Goal: Transaction & Acquisition: Book appointment/travel/reservation

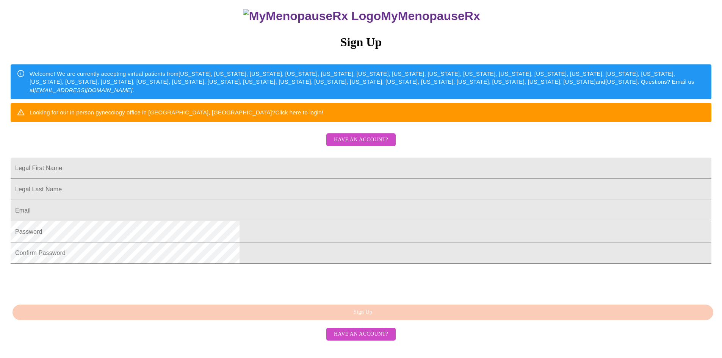
scroll to position [123, 0]
click at [262, 158] on input "Legal First Name" at bounding box center [361, 168] width 701 height 21
type input "Rocsie"
type input "[PERSON_NAME]"
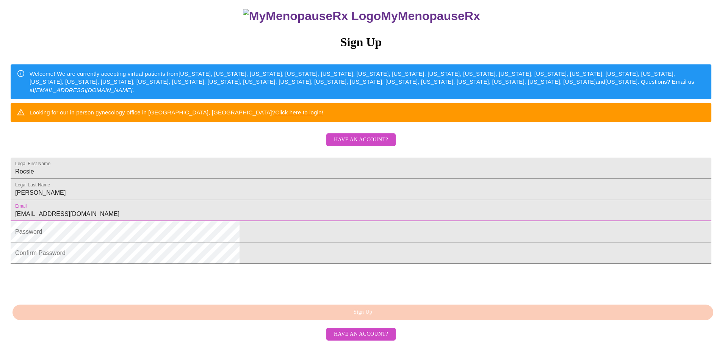
type input "[EMAIL_ADDRESS][DOMAIN_NAME]"
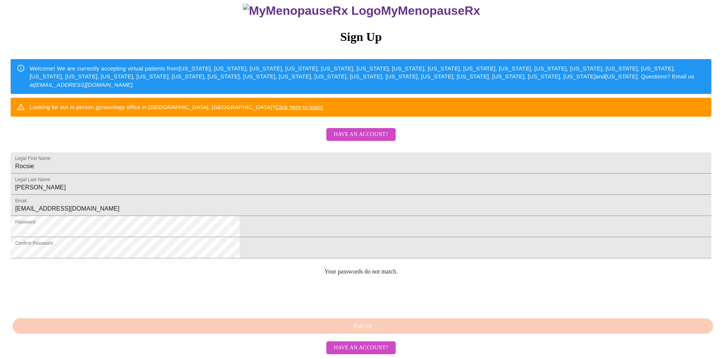
scroll to position [139, 0]
click at [204, 219] on div "MyMenopauseRx Sign Up Welcome! We are currently accepting virtual patients from…" at bounding box center [361, 135] width 716 height 430
click at [193, 207] on div "MyMenopauseRx Sign Up Welcome! We are currently accepting virtual patients from…" at bounding box center [361, 135] width 716 height 430
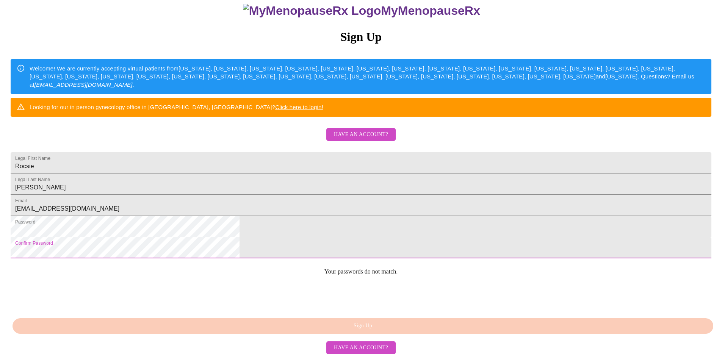
click at [149, 239] on html "MyMenopauseRx Sign Up Welcome! We are currently accepting virtual patients from…" at bounding box center [361, 135] width 722 height 436
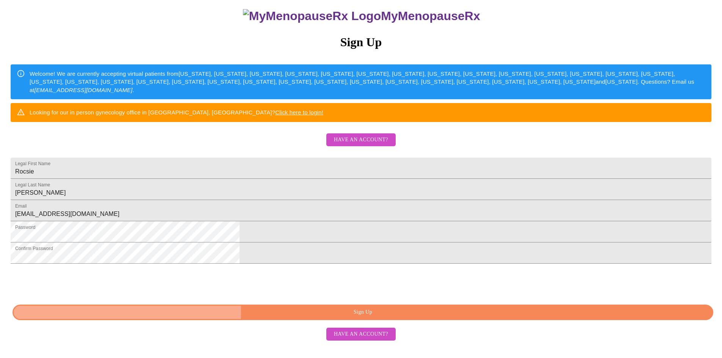
click at [294, 317] on span "Sign Up" at bounding box center [362, 312] width 683 height 9
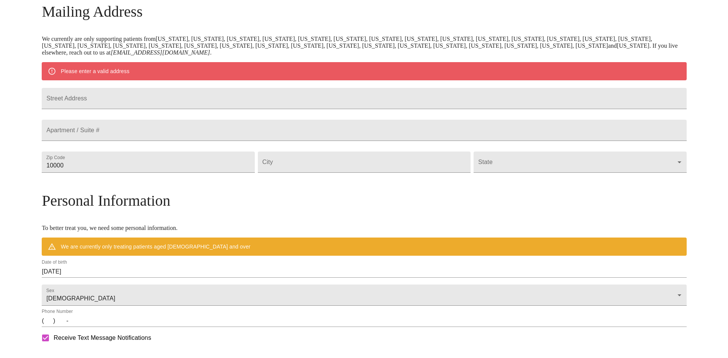
scroll to position [93, 0]
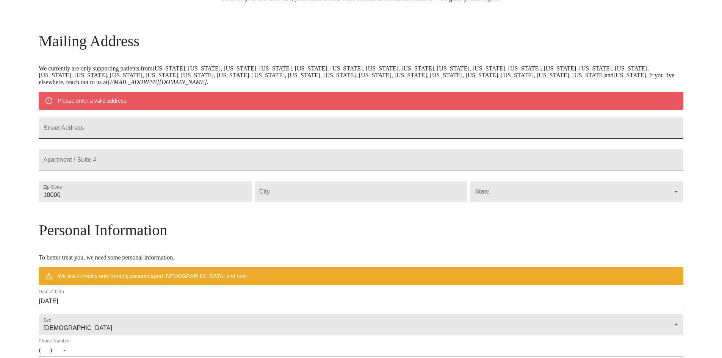
click at [230, 124] on input "Street Address" at bounding box center [361, 127] width 644 height 21
type input "[STREET_ADDRESS]"
type input "78633"
type input "g"
type input "[GEOGRAPHIC_DATA]"
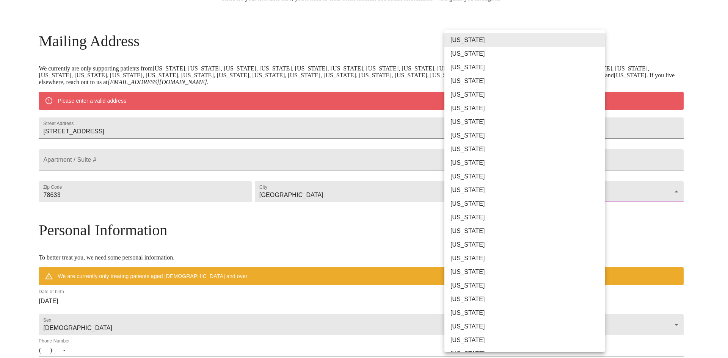
click at [543, 212] on body "MyMenopauseRx Welcome to MyMenopauseRx Since it's your first time here, you'll …" at bounding box center [364, 205] width 722 height 591
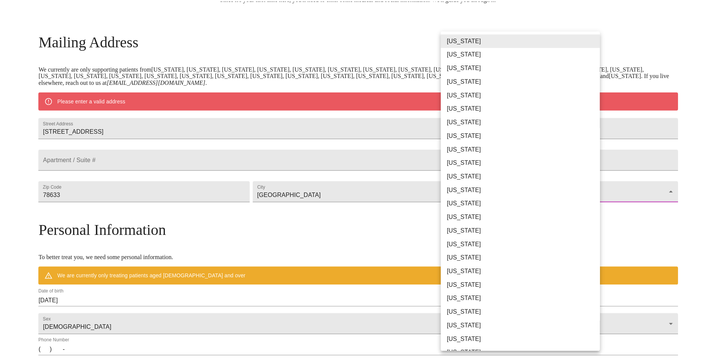
scroll to position [366, 0]
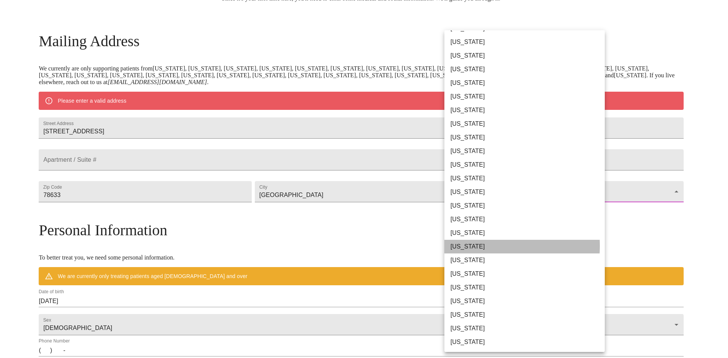
click at [470, 246] on li "[US_STATE]" at bounding box center [527, 247] width 166 height 14
type input "[US_STATE]"
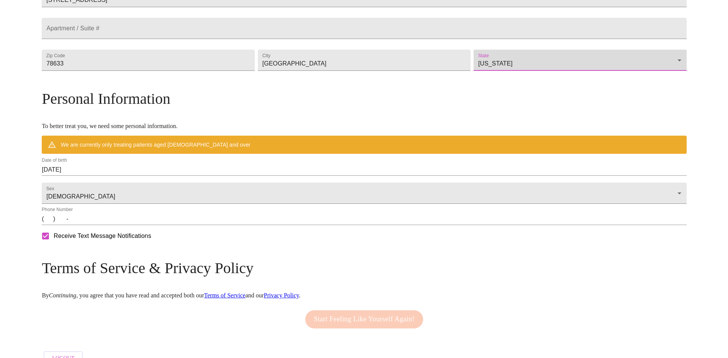
scroll to position [207, 0]
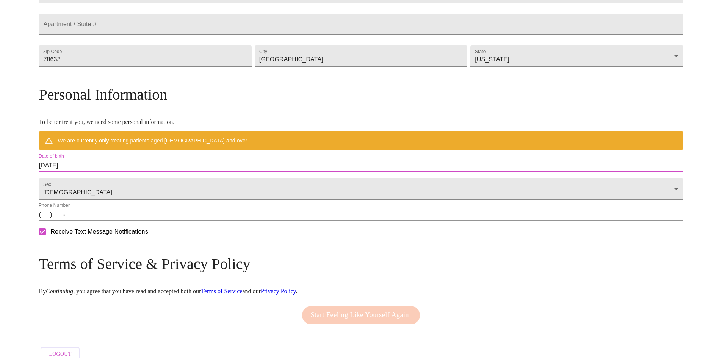
click at [160, 172] on input "[DATE]" at bounding box center [361, 166] width 644 height 12
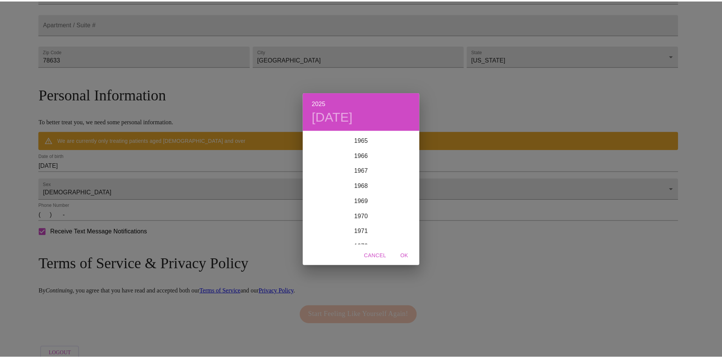
scroll to position [1031, 0]
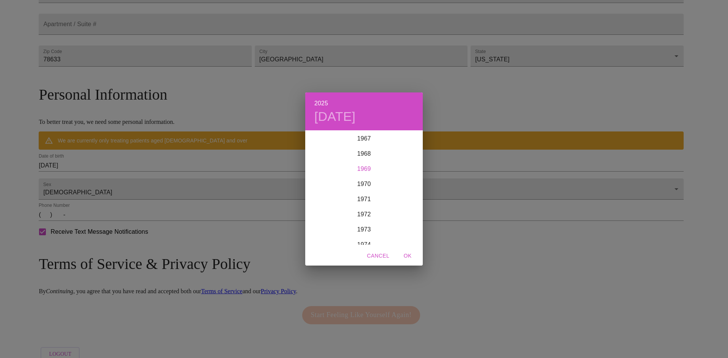
click at [366, 170] on div "1969" at bounding box center [363, 168] width 117 height 15
click at [368, 229] on div "Nov" at bounding box center [363, 230] width 39 height 28
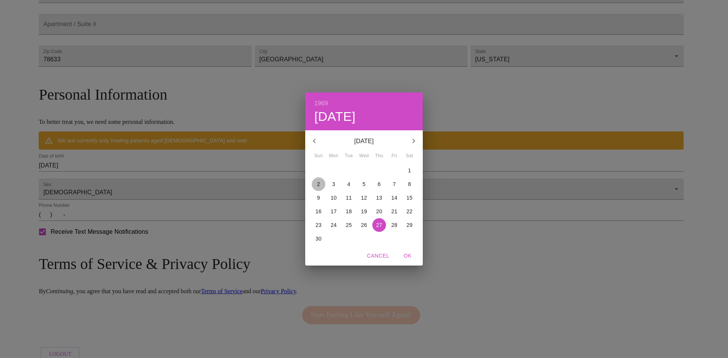
click at [318, 183] on p "2" at bounding box center [318, 184] width 3 height 8
click at [407, 255] on span "OK" at bounding box center [407, 255] width 18 height 9
type input "[DATE]"
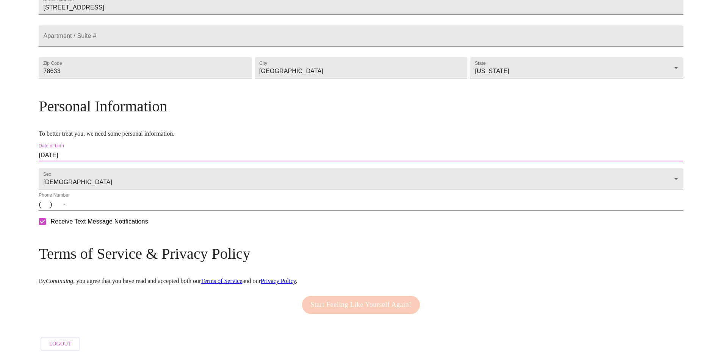
click at [122, 211] on input "(   )    -" at bounding box center [361, 205] width 644 height 12
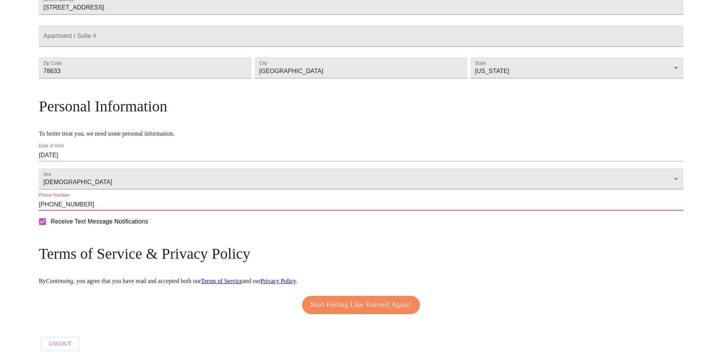
scroll to position [216, 0]
type input "[PHONE_NUMBER]"
click at [367, 299] on span "Start Feeling Like Yourself Again!" at bounding box center [361, 305] width 101 height 12
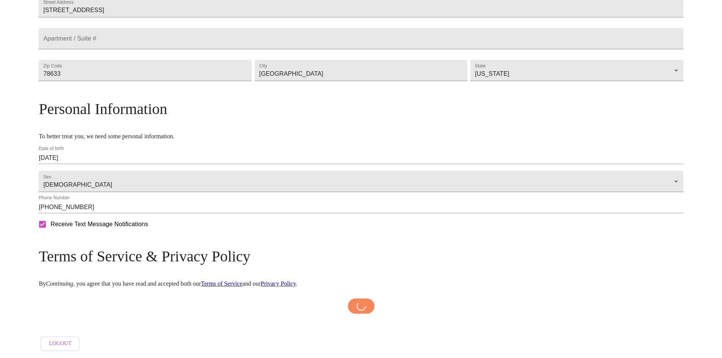
scroll to position [214, 0]
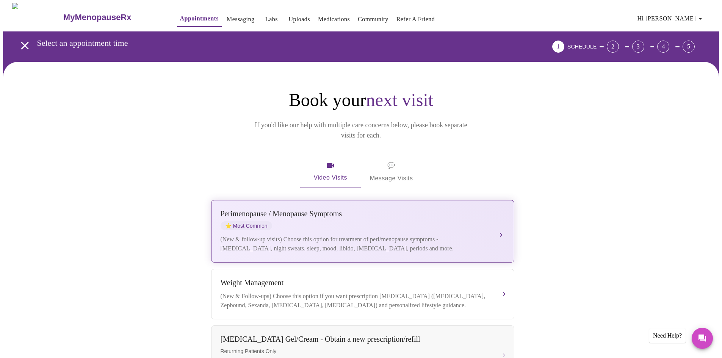
click at [372, 235] on div "(New & follow-up visits) Choose this option for treatment of peri/menopause sym…" at bounding box center [355, 244] width 269 height 18
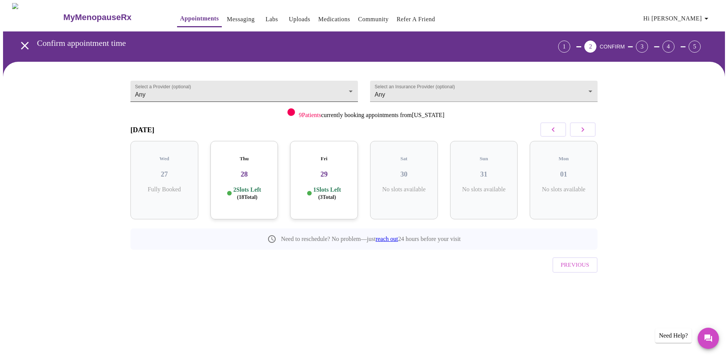
click at [349, 84] on body "MyMenopauseRx Appointments Messaging Labs Uploads Medications Community Refer a…" at bounding box center [364, 157] width 722 height 308
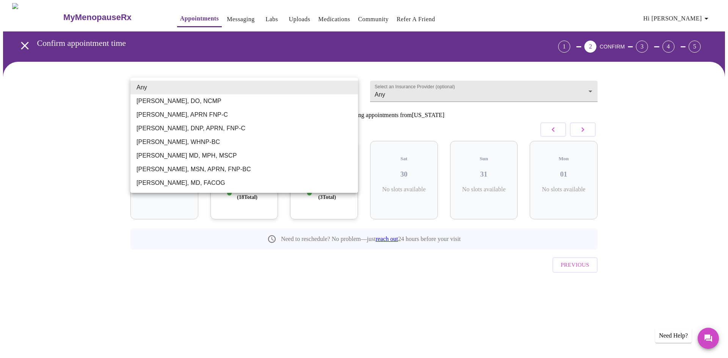
click at [210, 158] on li "[PERSON_NAME] MD, MPH, MSCP" at bounding box center [243, 156] width 227 height 14
type input "[PERSON_NAME] MD, MPH, MSCP"
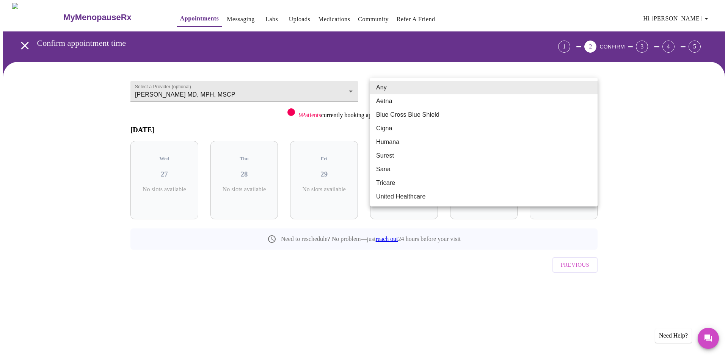
click at [588, 86] on body "MyMenopauseRx Appointments Messaging Labs Uploads Medications Community Refer a…" at bounding box center [364, 157] width 722 height 308
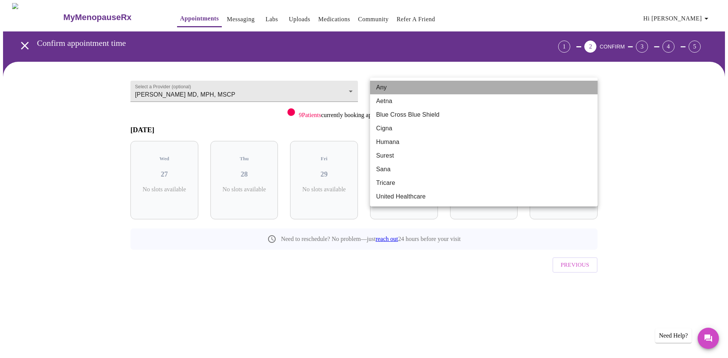
click at [584, 89] on li "Any" at bounding box center [483, 88] width 227 height 14
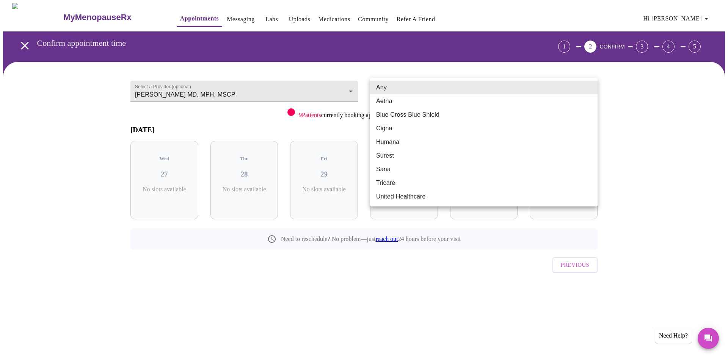
click at [498, 92] on body "MyMenopauseRx Appointments Messaging Labs Uploads Medications Community Refer a…" at bounding box center [364, 157] width 722 height 308
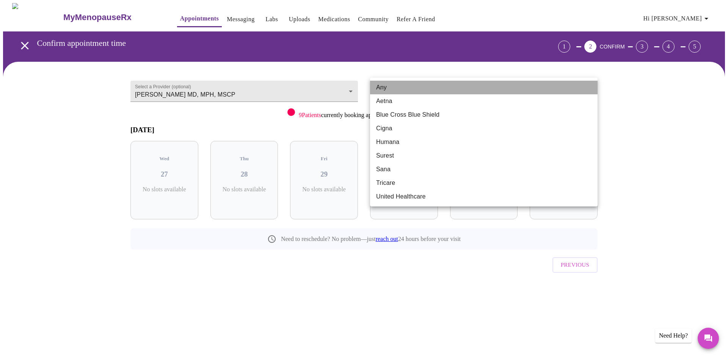
click at [390, 89] on li "Any" at bounding box center [483, 88] width 227 height 14
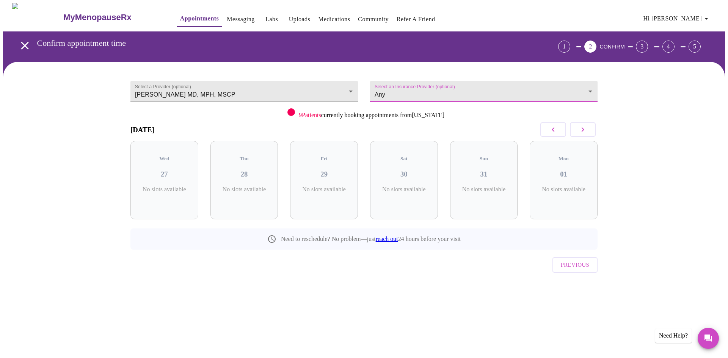
click at [401, 94] on body "MyMenopauseRx Appointments Messaging Labs Uploads Medications Community Refer a…" at bounding box center [364, 157] width 722 height 308
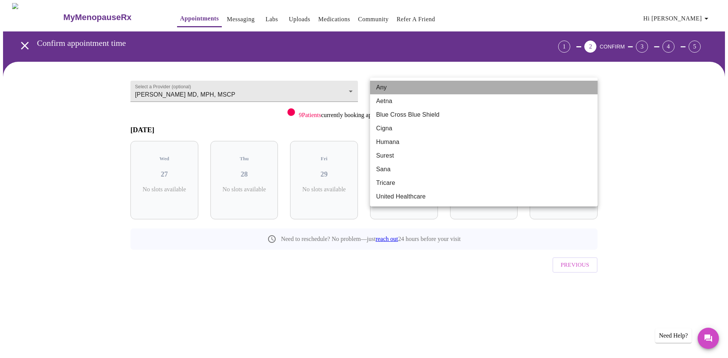
click at [402, 92] on li "Any" at bounding box center [483, 88] width 227 height 14
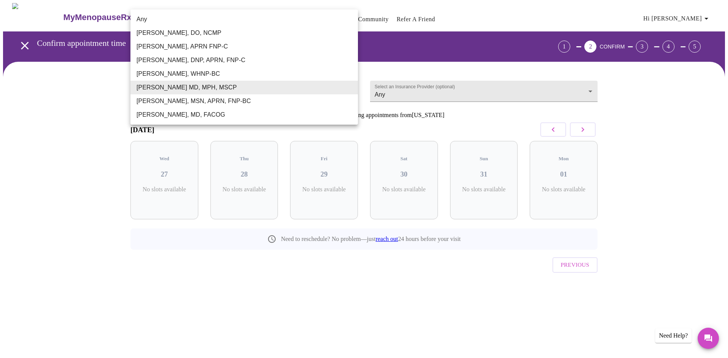
click at [351, 89] on body "MyMenopauseRx Appointments Messaging Labs Uploads Medications Community Refer a…" at bounding box center [364, 157] width 722 height 308
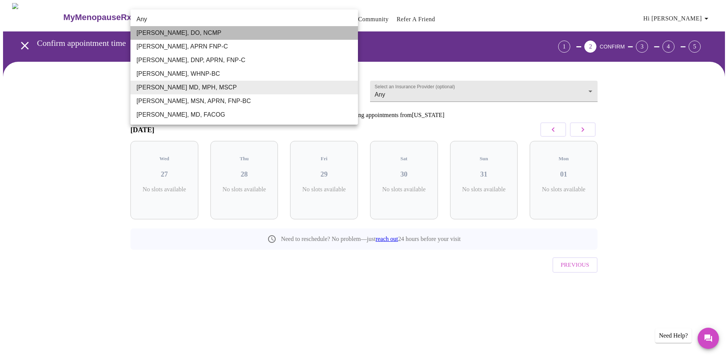
click at [223, 35] on li "[PERSON_NAME], DO, NCMP" at bounding box center [243, 33] width 227 height 14
type input "[PERSON_NAME], DO, NCMP"
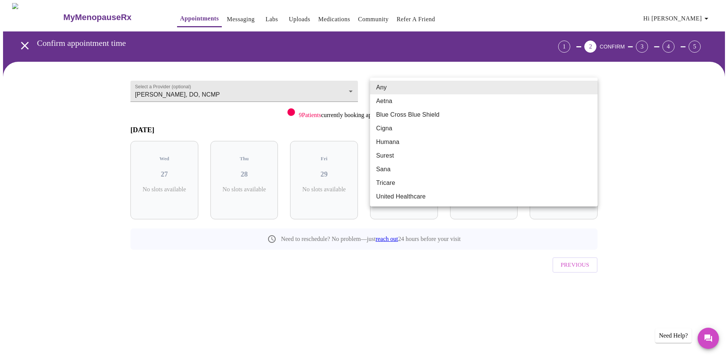
click at [491, 93] on body "MyMenopauseRx Appointments Messaging Labs Uploads Medications Community Refer a…" at bounding box center [364, 157] width 722 height 308
click at [706, 335] on div at bounding box center [364, 179] width 728 height 358
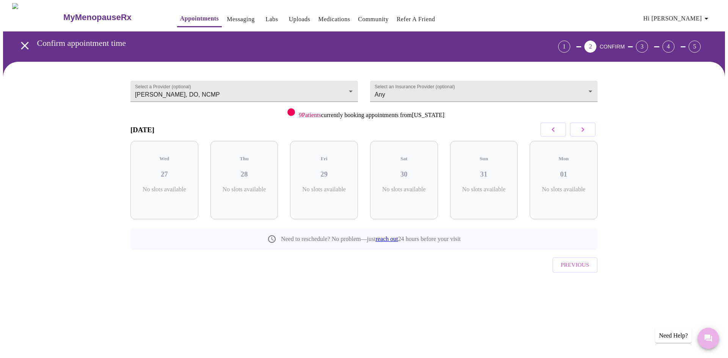
click at [706, 339] on icon "Messages" at bounding box center [708, 339] width 8 height 8
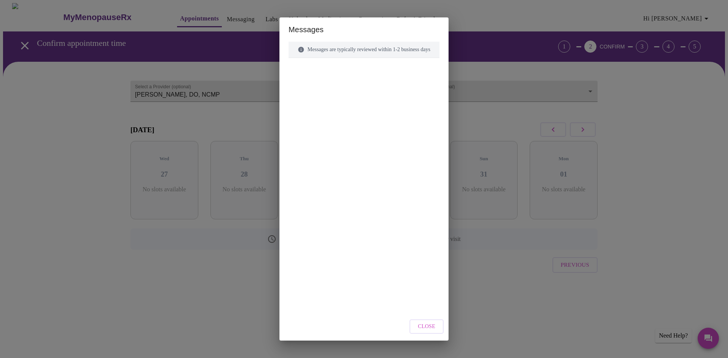
click at [415, 53] on div "Messages are typically reviewed within 1-2 business days" at bounding box center [363, 50] width 151 height 16
click at [431, 329] on span "Close" at bounding box center [426, 326] width 17 height 9
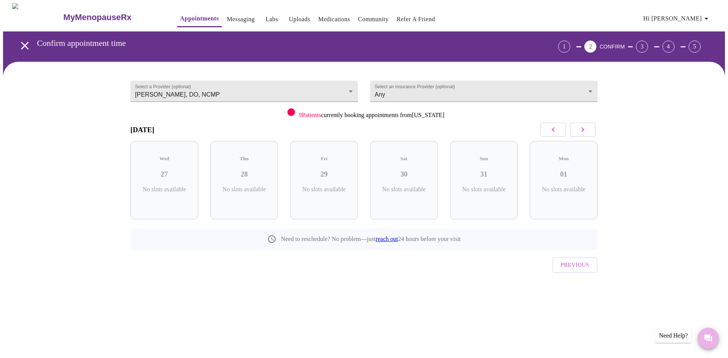
click at [710, 340] on icon "Messages" at bounding box center [708, 339] width 8 height 8
